Goal: Transaction & Acquisition: Purchase product/service

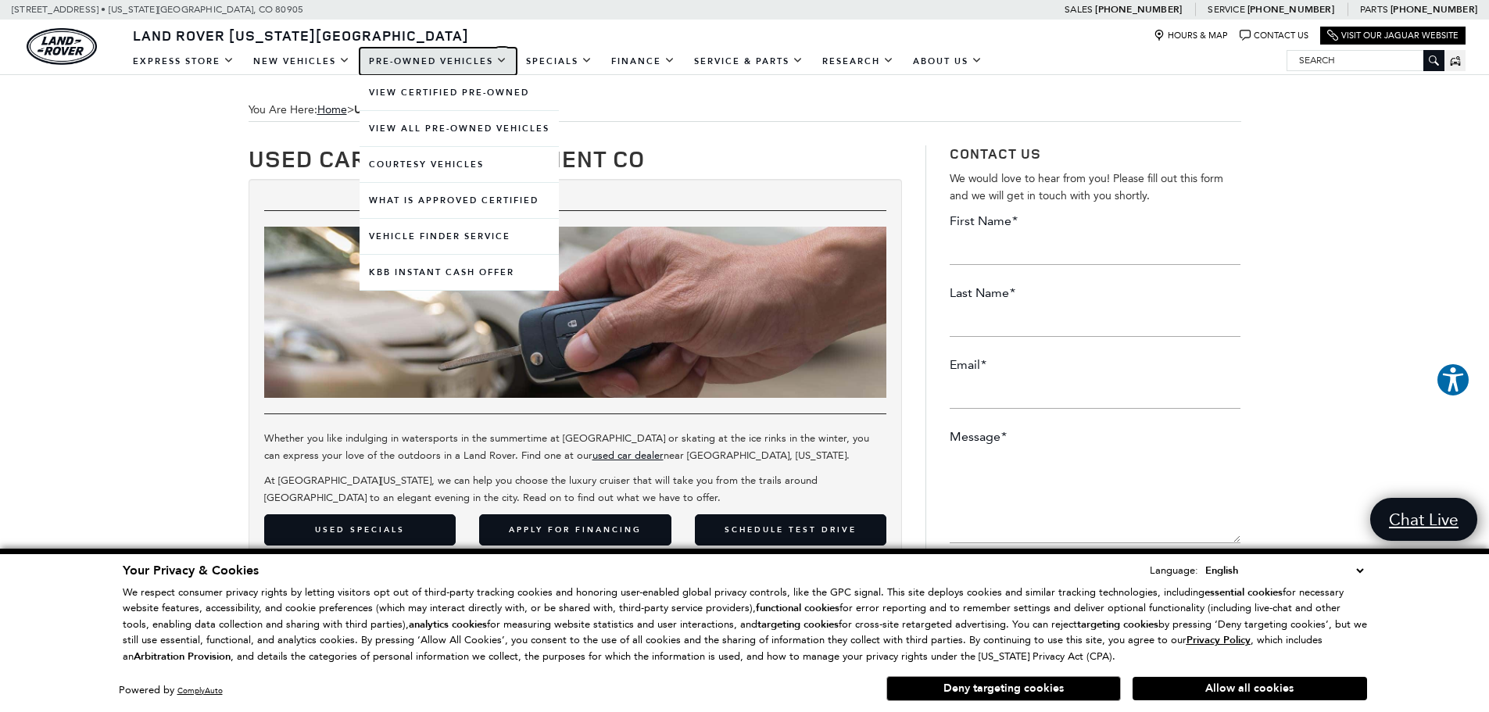
click at [428, 55] on link "Pre-Owned Vehicles" at bounding box center [438, 61] width 157 height 27
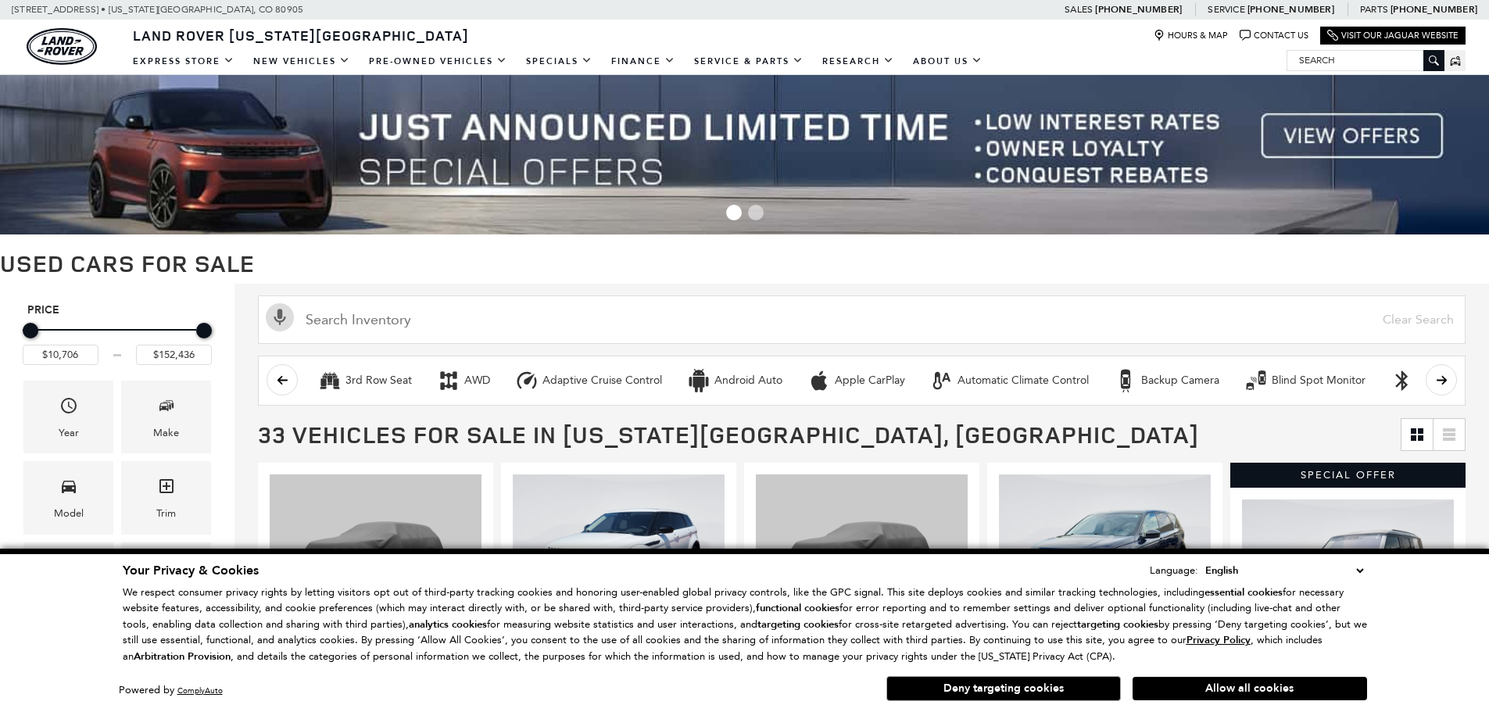
click at [1169, 264] on h1 "Used Cars for Sale" at bounding box center [744, 263] width 1489 height 26
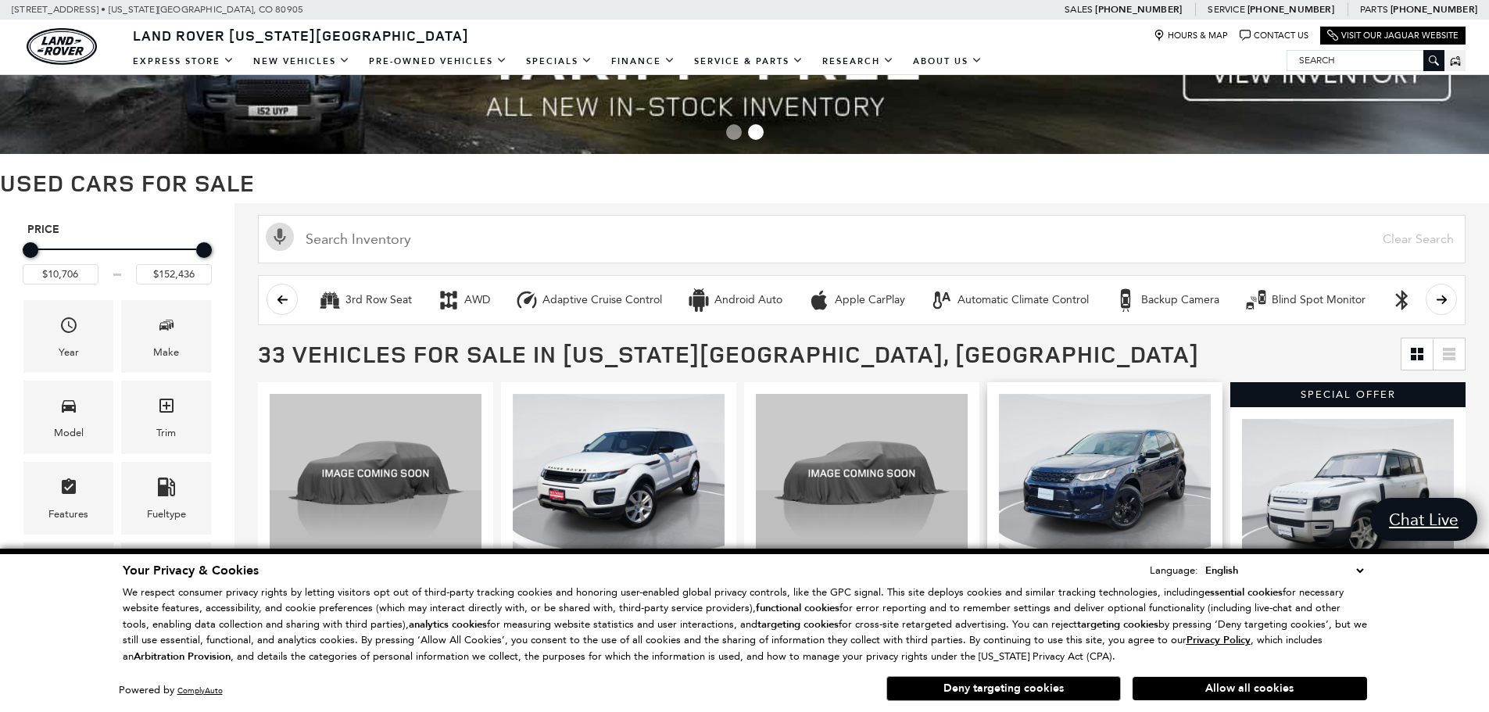
scroll to position [78, 0]
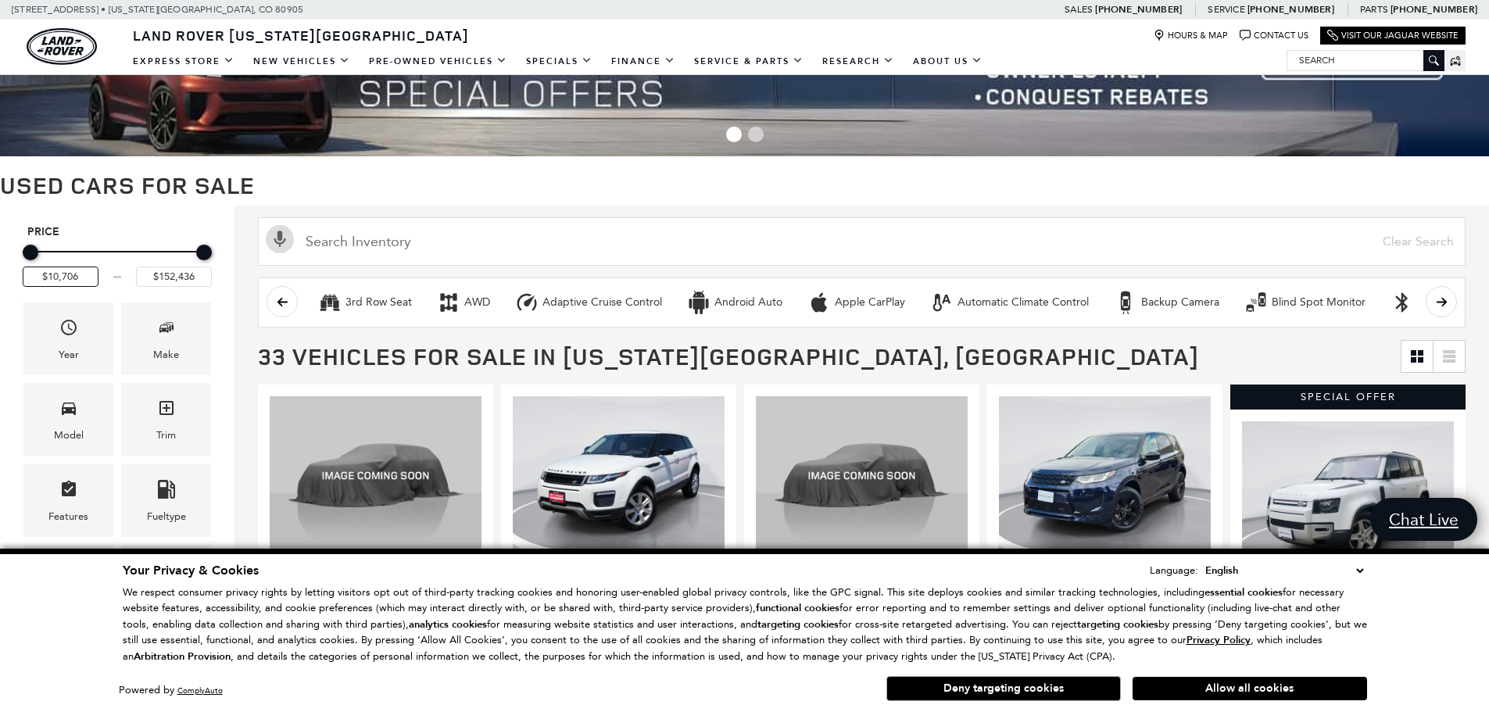
click at [63, 280] on input "$10,706" at bounding box center [61, 277] width 76 height 20
